Goal: Download file/media

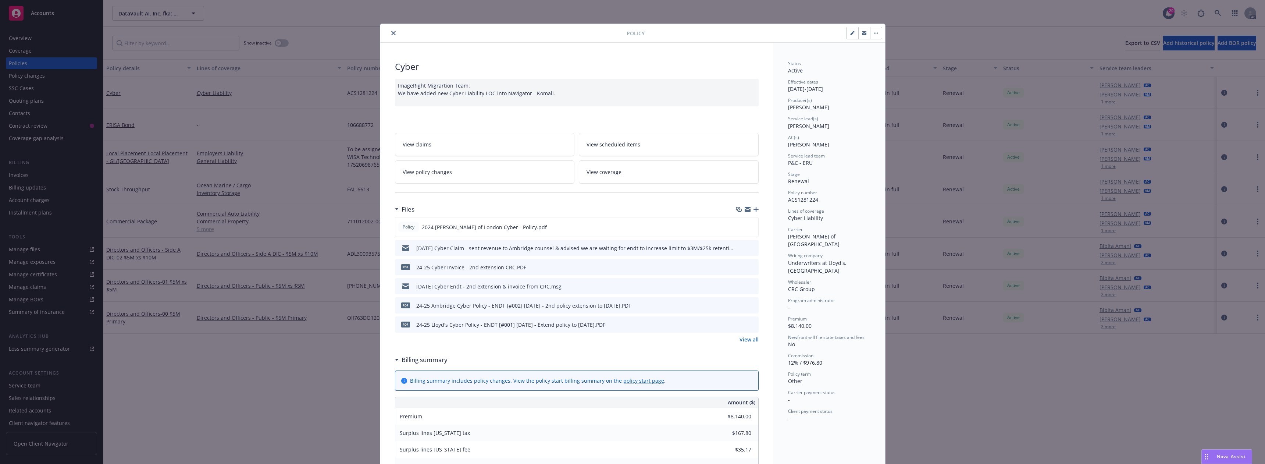
click at [391, 32] on icon "close" at bounding box center [393, 33] width 4 height 4
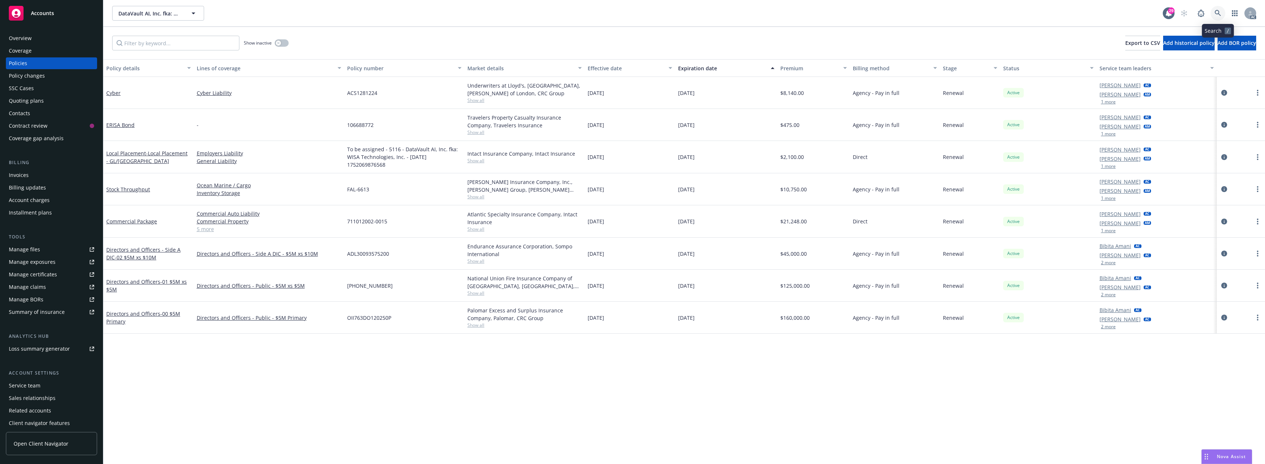
click at [1218, 12] on icon at bounding box center [1217, 13] width 6 height 6
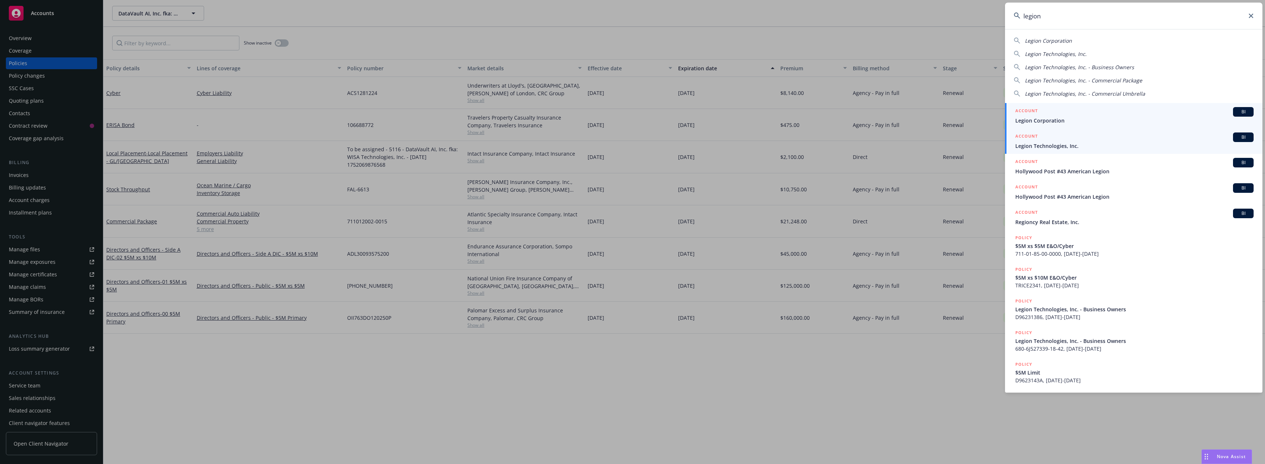
type input "legion"
click at [1075, 140] on div "ACCOUNT BI" at bounding box center [1134, 137] width 238 height 10
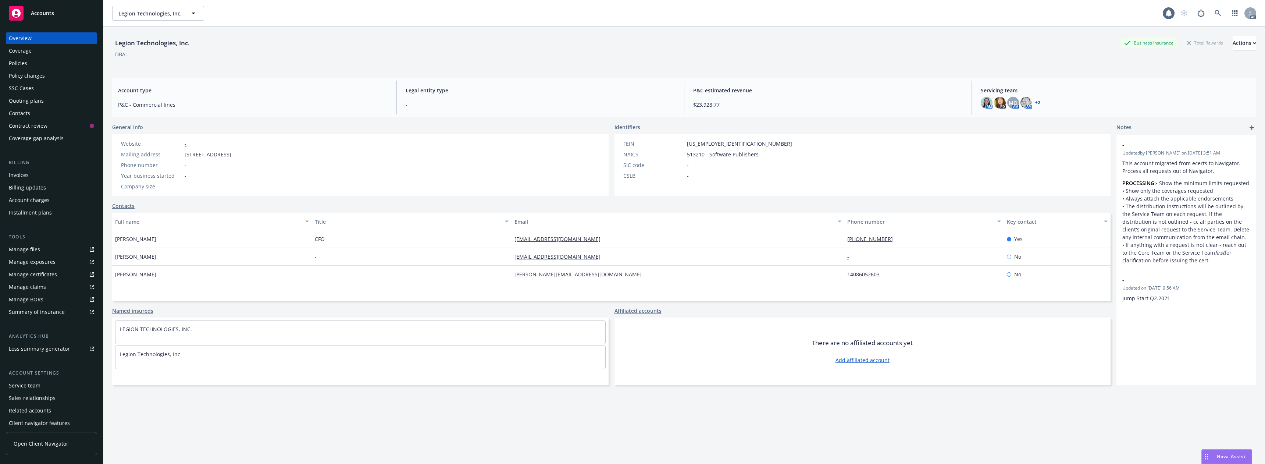
click at [70, 61] on div "Policies" at bounding box center [51, 63] width 85 height 12
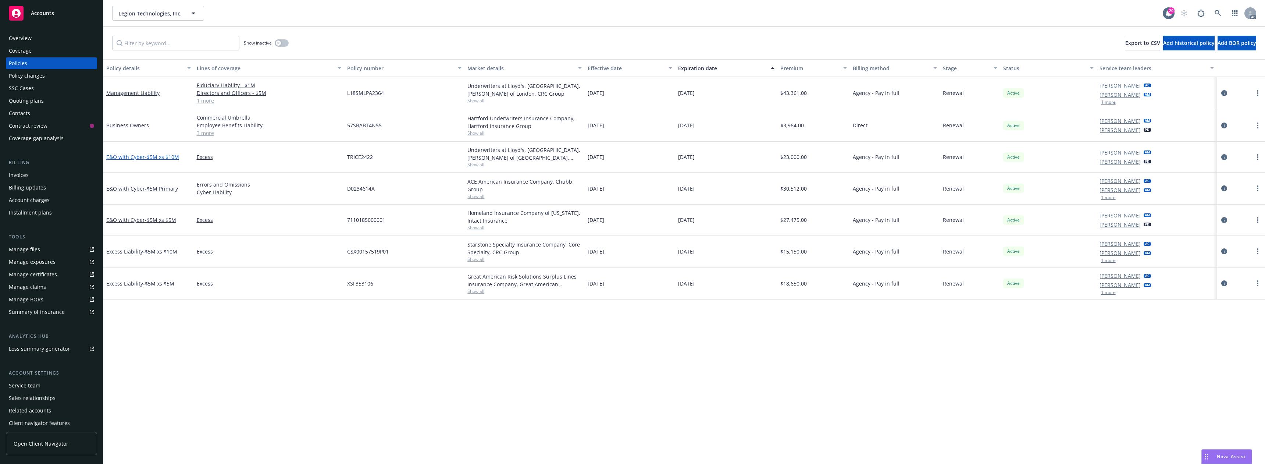
click at [140, 155] on link "E&O with Cyber - $5M xs $10M" at bounding box center [142, 156] width 73 height 7
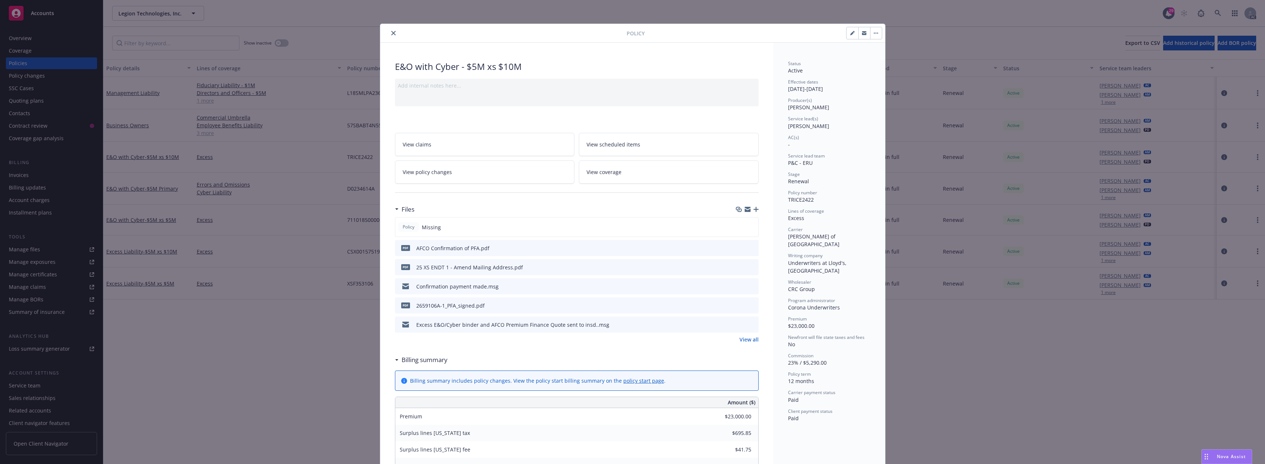
click at [391, 33] on icon "close" at bounding box center [393, 33] width 4 height 4
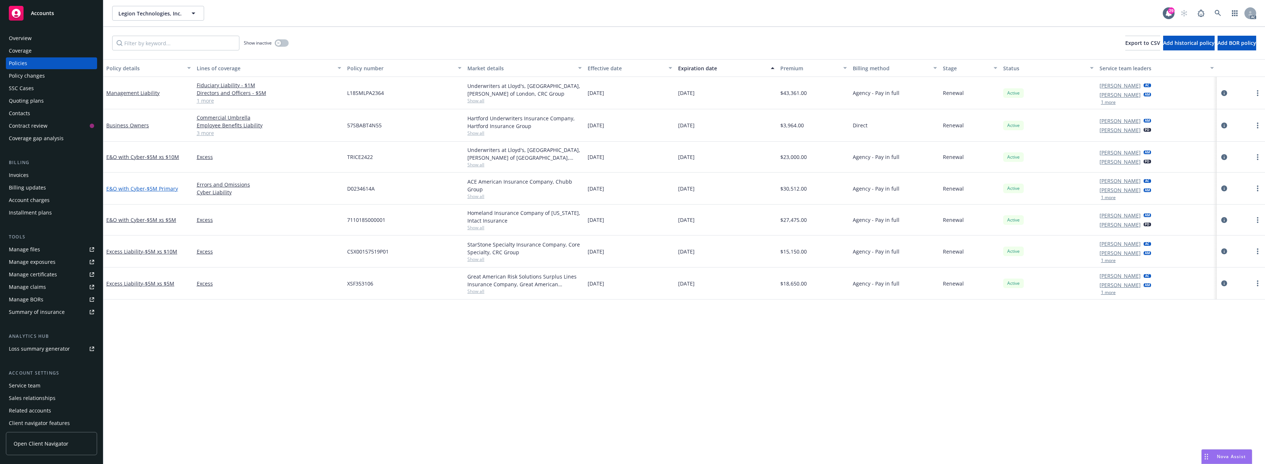
click at [157, 188] on span "- $5M Primary" at bounding box center [161, 188] width 33 height 7
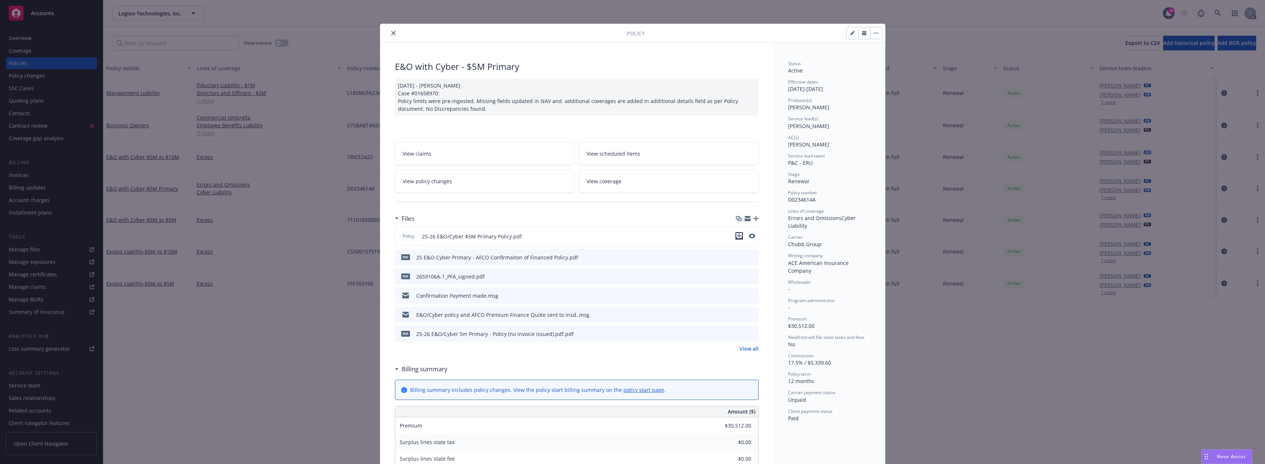
click at [736, 237] on icon "download file" at bounding box center [739, 236] width 6 height 6
